Goal: Task Accomplishment & Management: Manage account settings

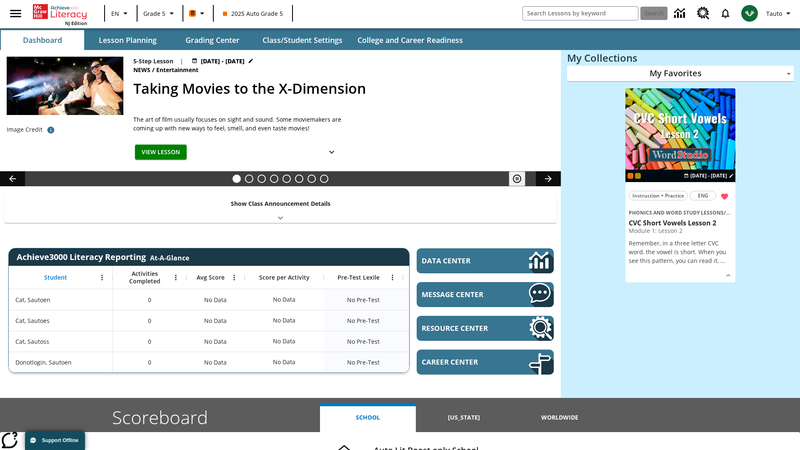
click at [680, 73] on body "Skip to main content NJ Edition EN Grade 5 B 2025 Auto Grade 5 Search Tauto Das…" at bounding box center [400, 332] width 800 height 664
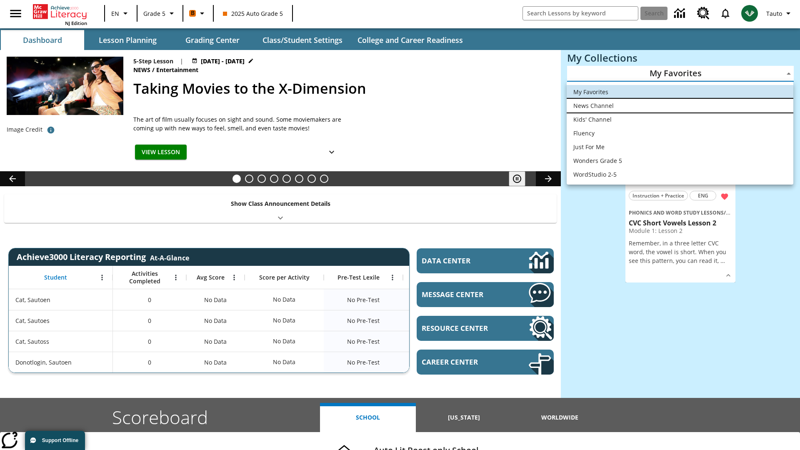
click at [680, 105] on li "News Channel" at bounding box center [679, 106] width 227 height 14
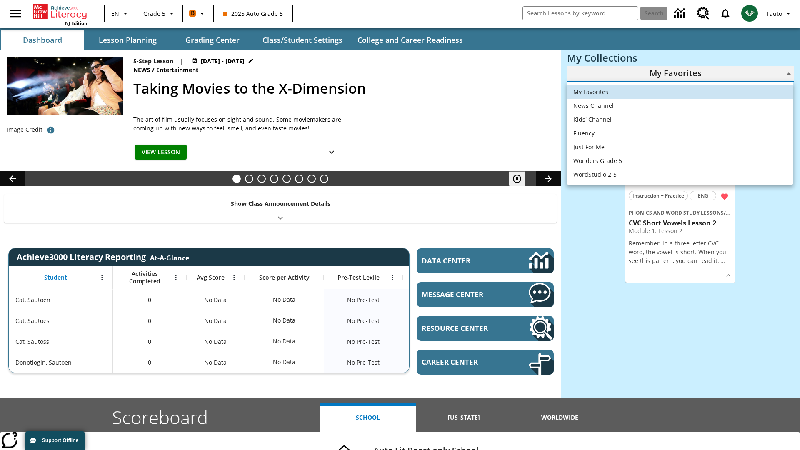
type input "120"
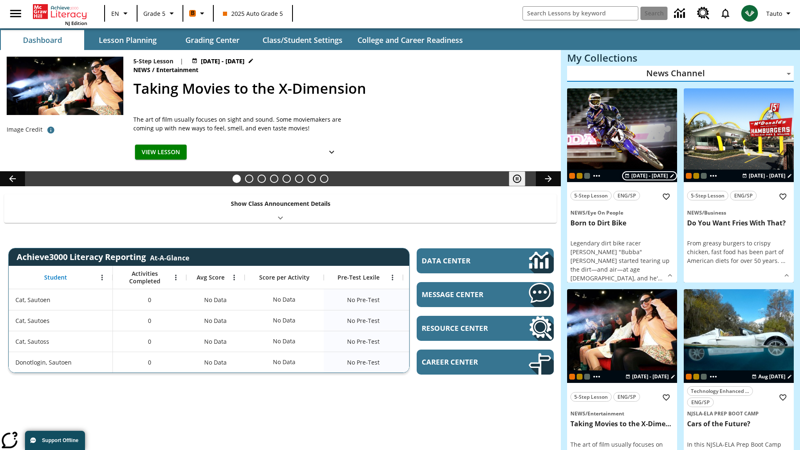
click at [650, 175] on span "[DATE] - [DATE]" at bounding box center [649, 175] width 37 height 7
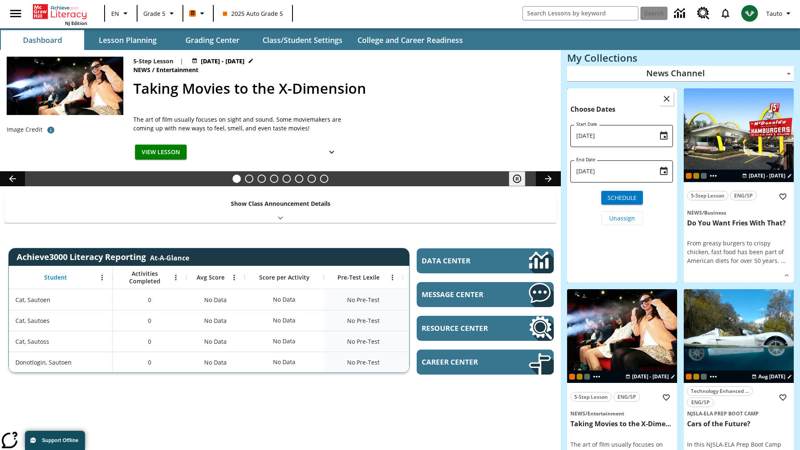
scroll to position [82, 0]
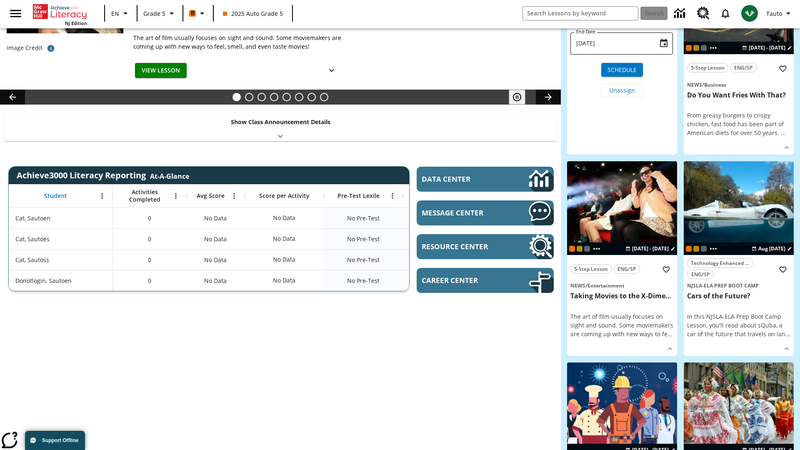
click at [663, 12] on icon "Choose date, selected date is Aug 26, 2025" at bounding box center [663, 7] width 7 height 8
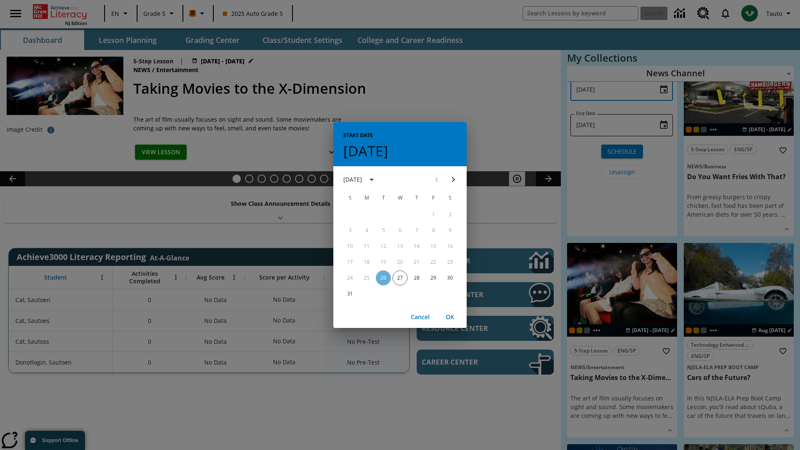
scroll to position [0, 0]
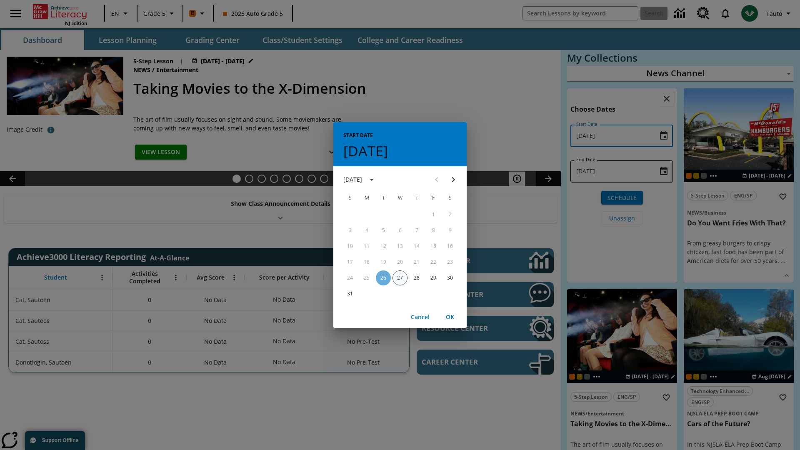
click at [400, 277] on button "27" at bounding box center [399, 277] width 15 height 15
click at [450, 317] on button "OK" at bounding box center [449, 316] width 27 height 15
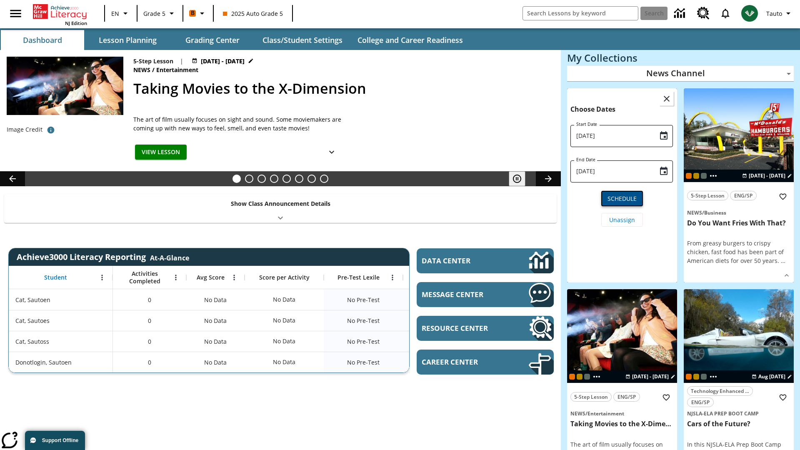
click at [622, 197] on span "Schedule" at bounding box center [621, 198] width 29 height 9
